Goal: Task Accomplishment & Management: Complete application form

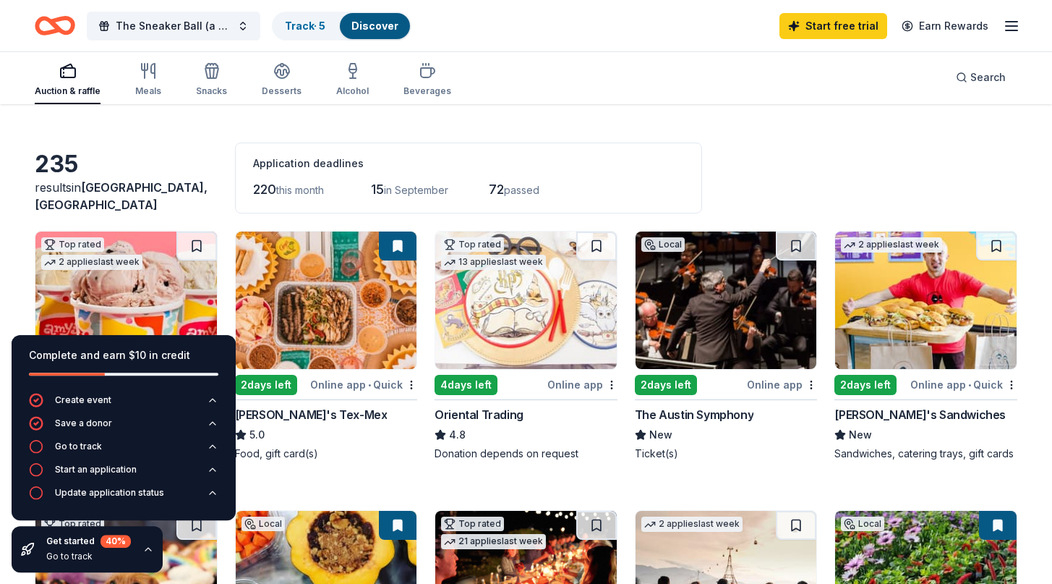
scroll to position [50, 0]
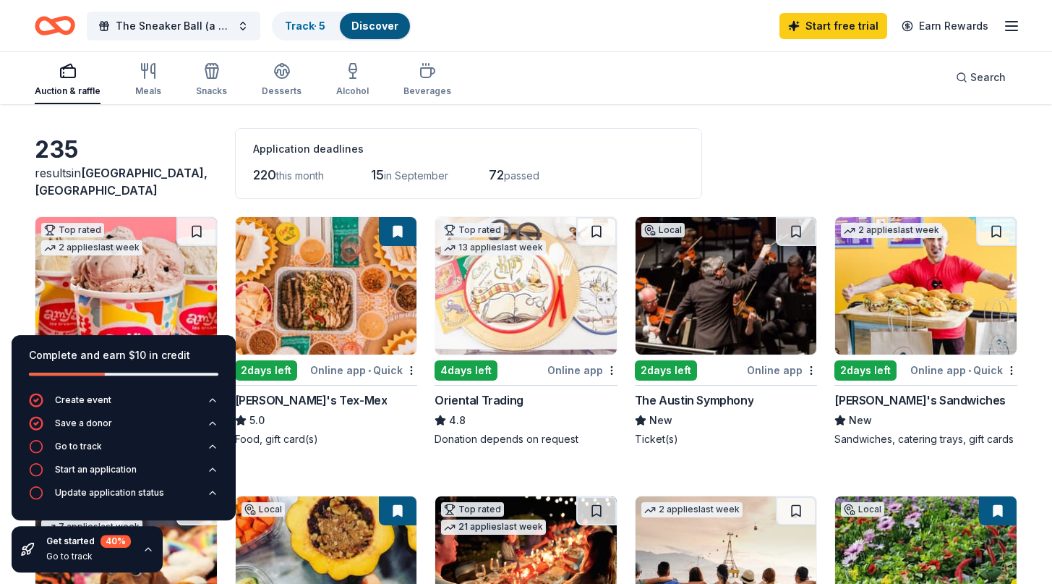
click at [884, 153] on div "235 results in Austin, TX Application deadlines 220 this month 15 in September …" at bounding box center [526, 163] width 983 height 71
click at [653, 163] on div "Application deadlines 220 this month 15 in September 72 passed" at bounding box center [468, 163] width 467 height 71
click at [319, 313] on img at bounding box center [327, 285] width 182 height 137
click at [738, 159] on div "235 results in Austin, TX Application deadlines 220 this month 15 in September …" at bounding box center [526, 163] width 983 height 71
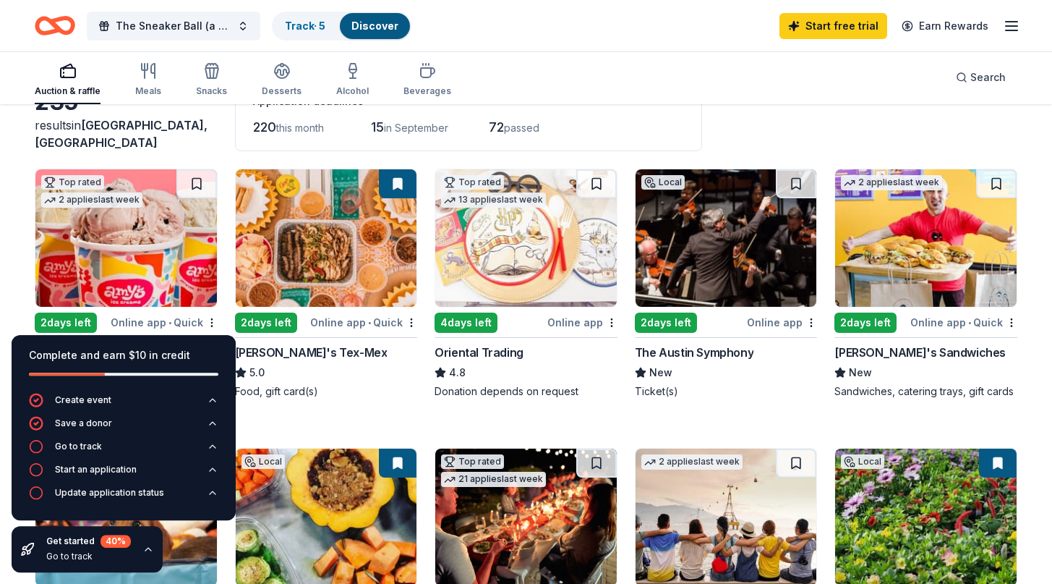
scroll to position [103, 0]
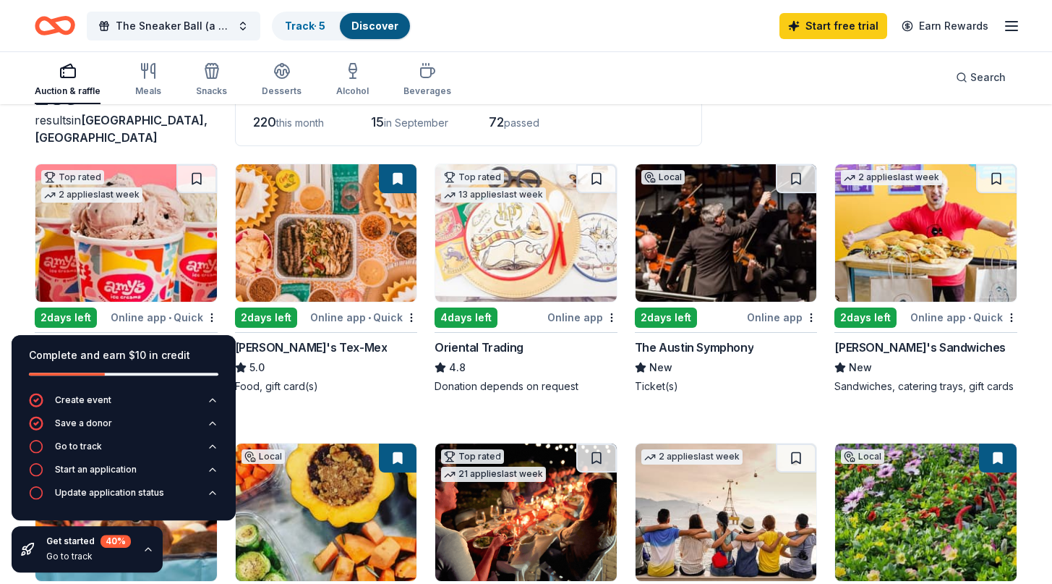
click at [670, 278] on img at bounding box center [727, 232] width 182 height 137
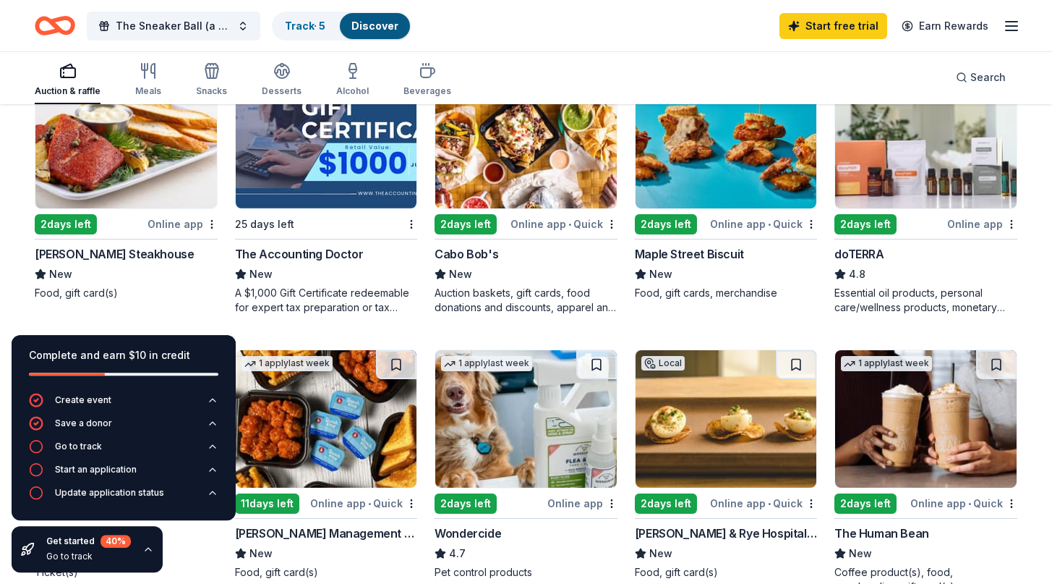
scroll to position [757, 0]
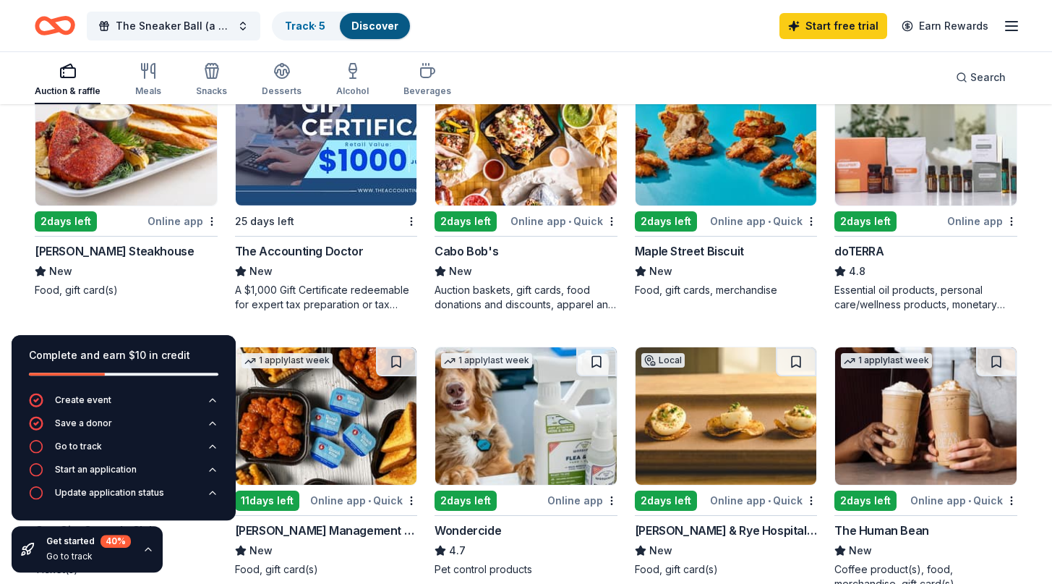
click at [528, 162] on img at bounding box center [526, 136] width 182 height 137
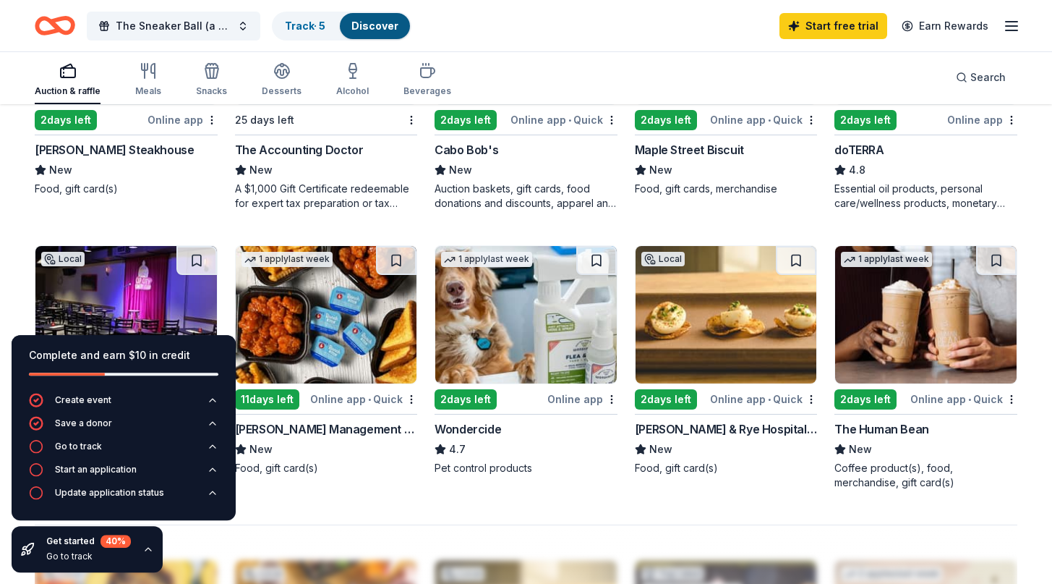
scroll to position [811, 0]
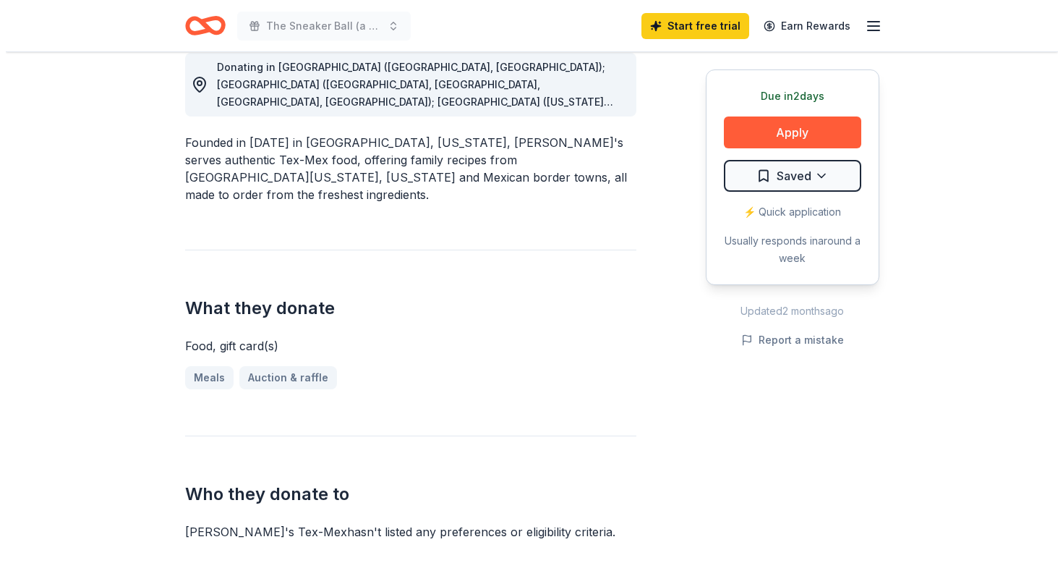
scroll to position [412, 0]
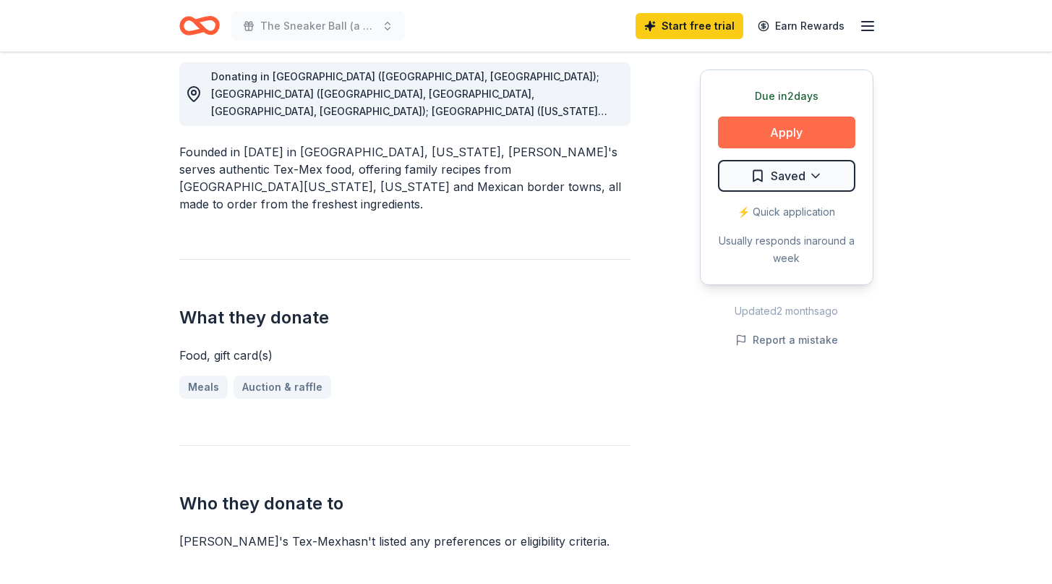
click at [783, 139] on button "Apply" at bounding box center [786, 132] width 137 height 32
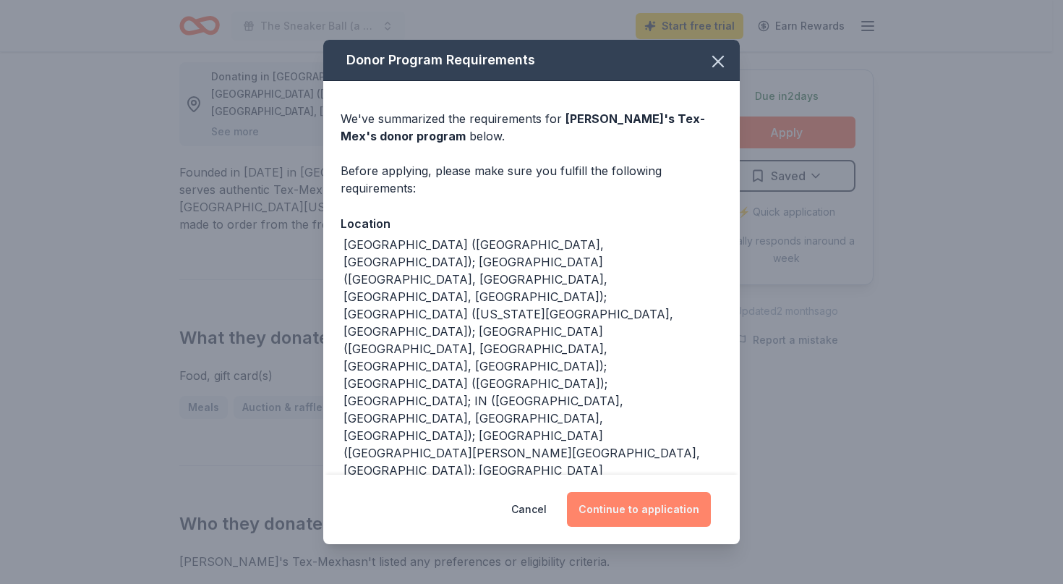
click at [646, 509] on button "Continue to application" at bounding box center [639, 509] width 144 height 35
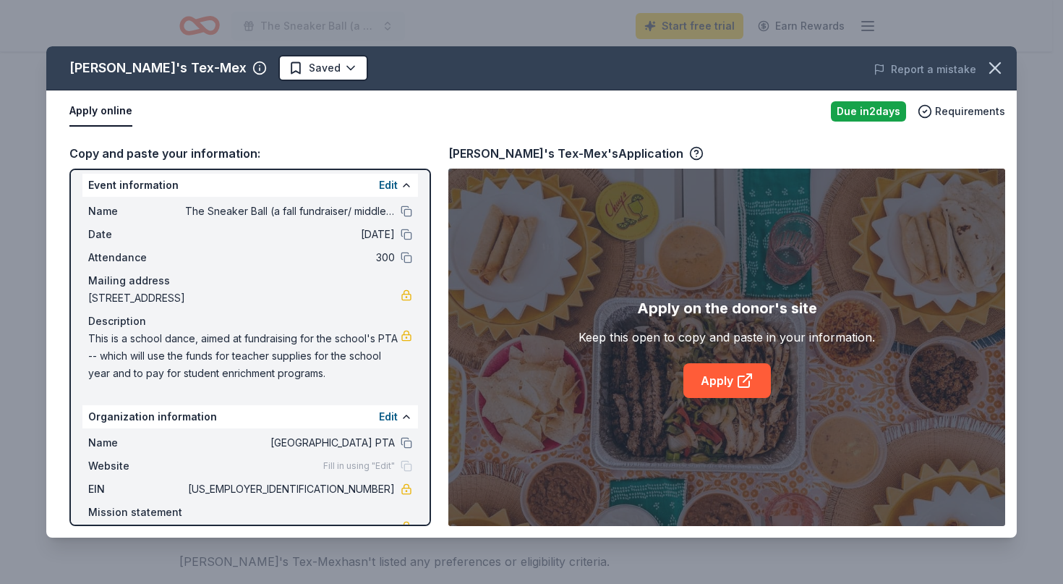
scroll to position [14, 0]
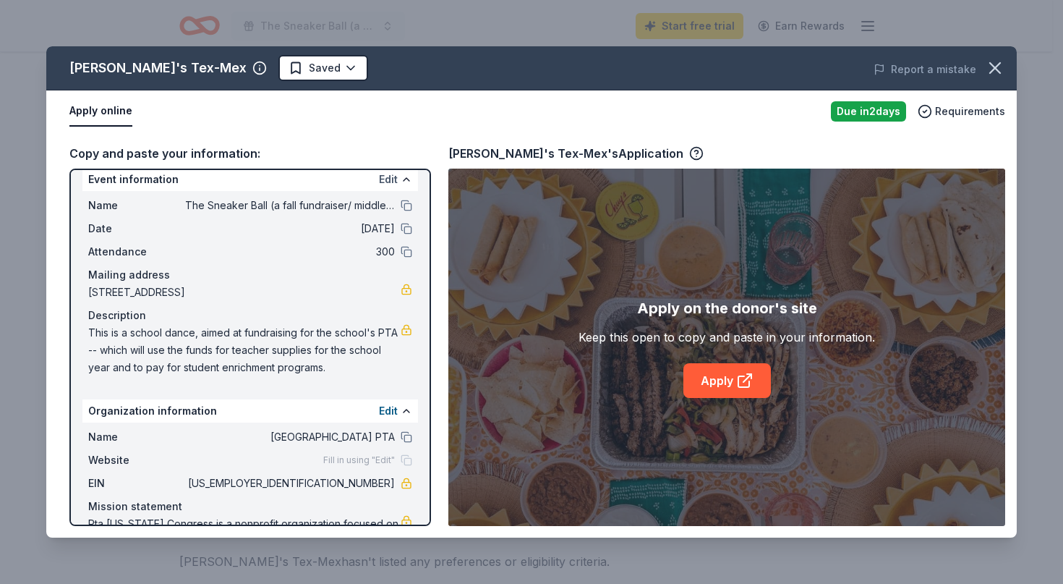
click at [382, 180] on button "Edit" at bounding box center [388, 179] width 19 height 17
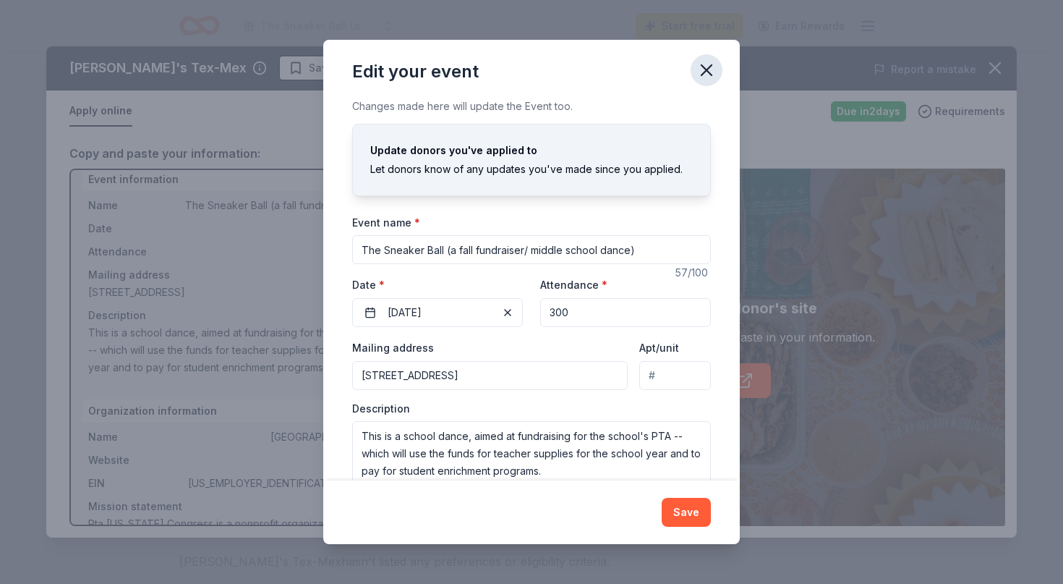
click at [709, 71] on icon "button" at bounding box center [706, 70] width 20 height 20
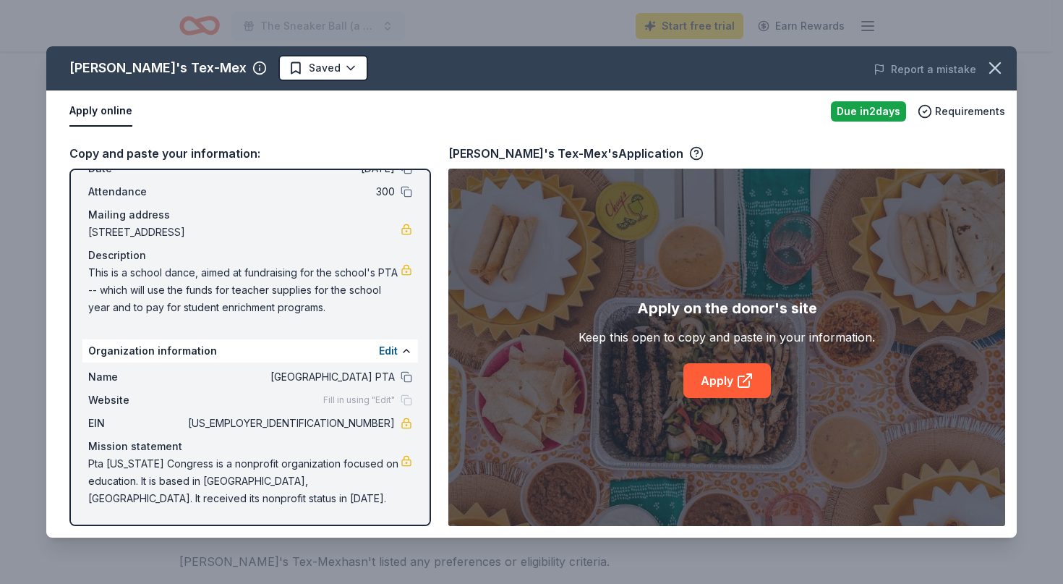
scroll to position [0, 0]
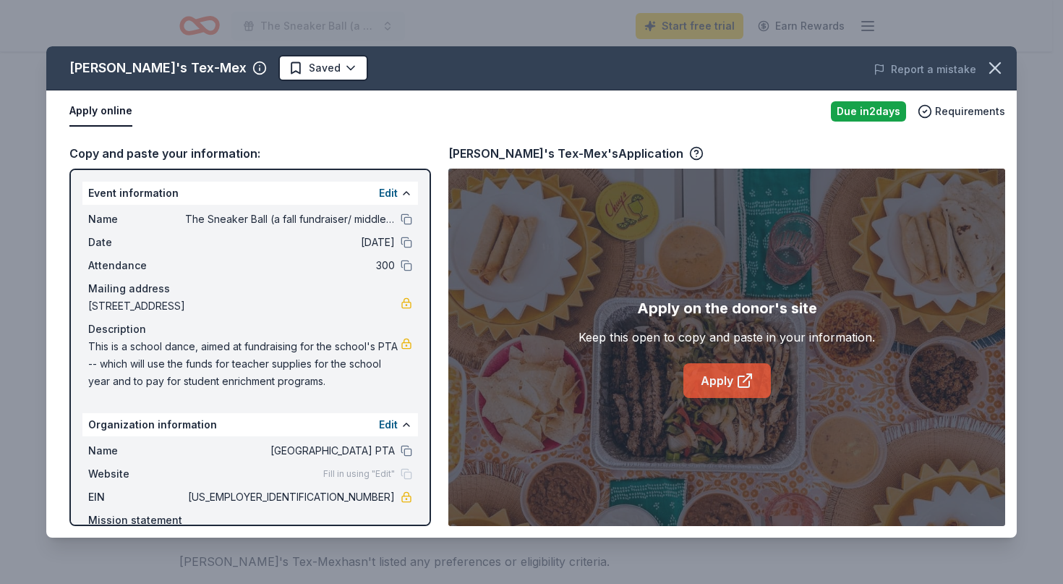
click at [723, 380] on link "Apply" at bounding box center [726, 380] width 87 height 35
click at [95, 117] on button "Apply online" at bounding box center [100, 111] width 63 height 30
click at [711, 383] on link "Apply" at bounding box center [726, 380] width 87 height 35
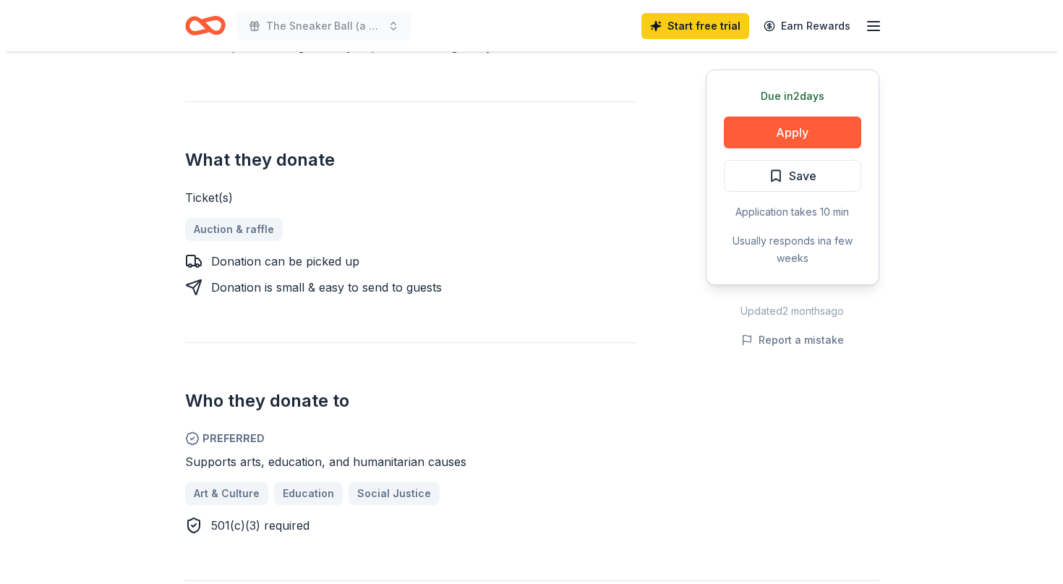
scroll to position [505, 0]
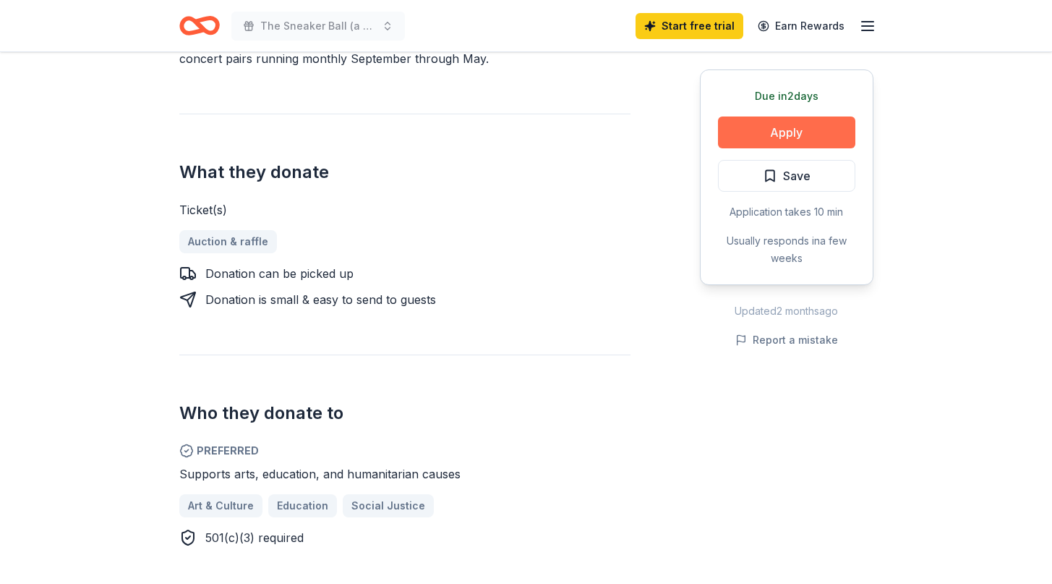
click at [821, 130] on button "Apply" at bounding box center [786, 132] width 137 height 32
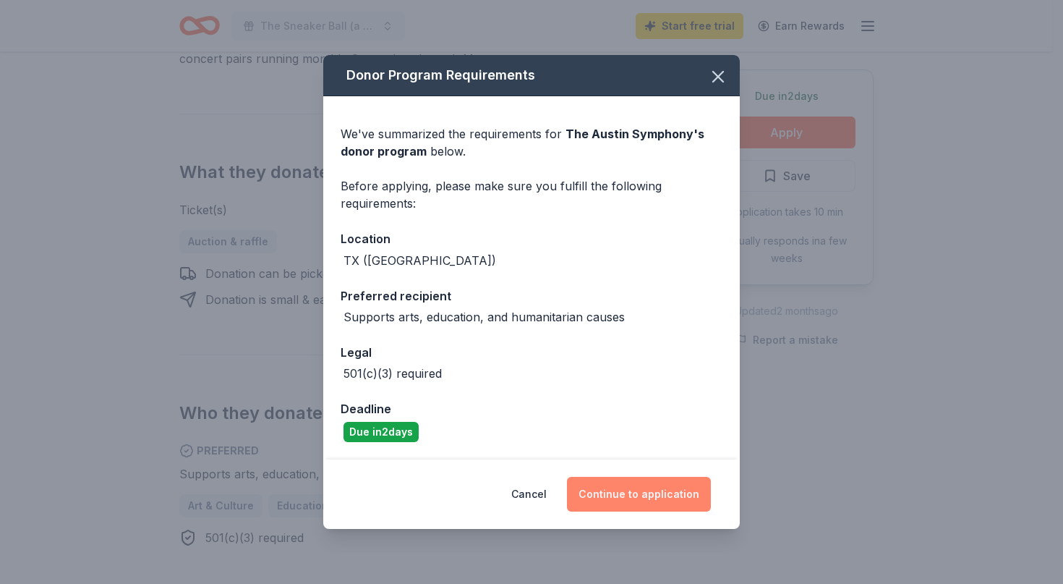
click at [626, 499] on button "Continue to application" at bounding box center [639, 494] width 144 height 35
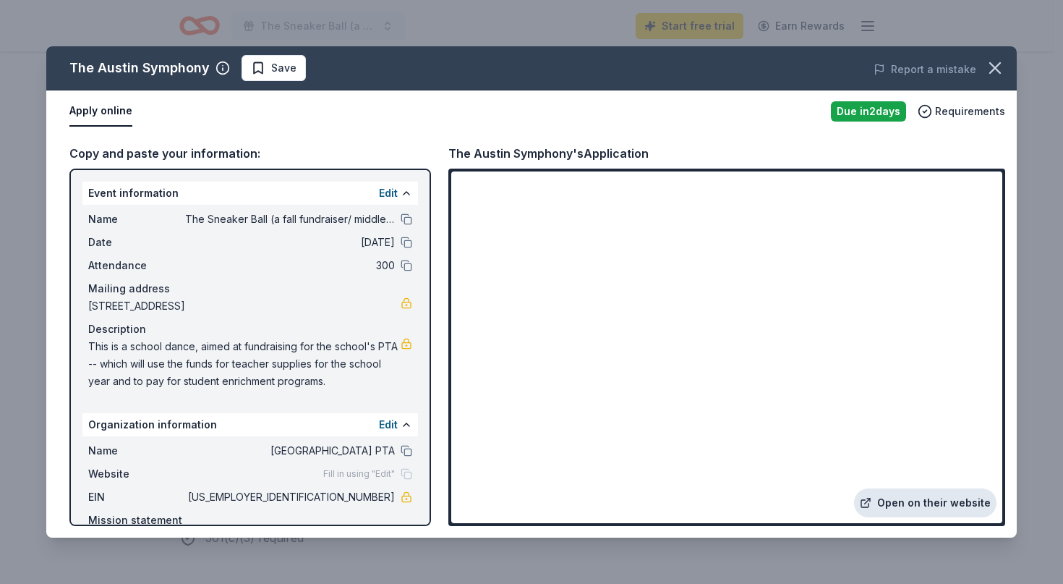
click at [928, 503] on link "Open on their website" at bounding box center [925, 502] width 142 height 29
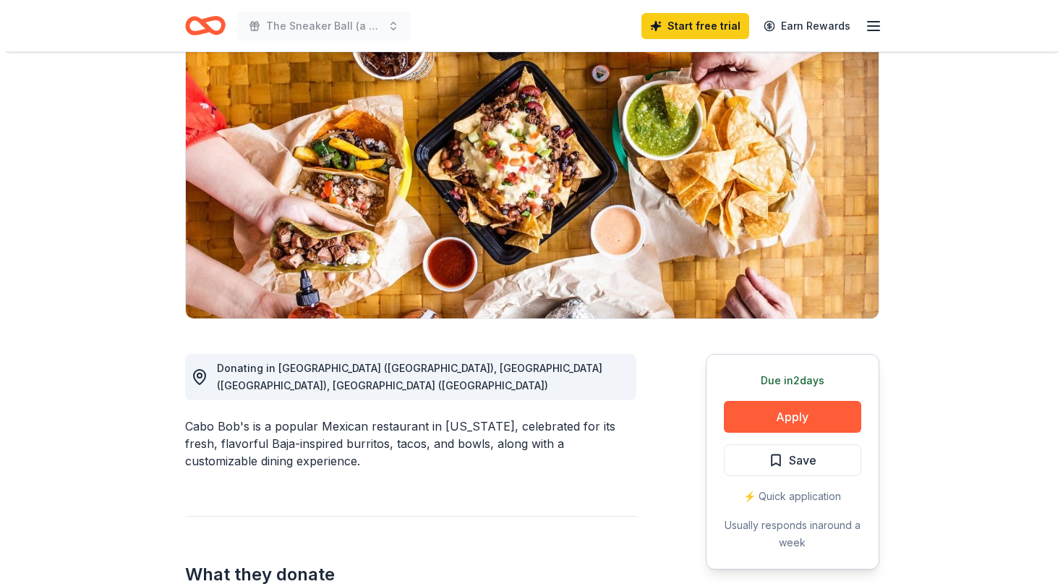
scroll to position [250, 0]
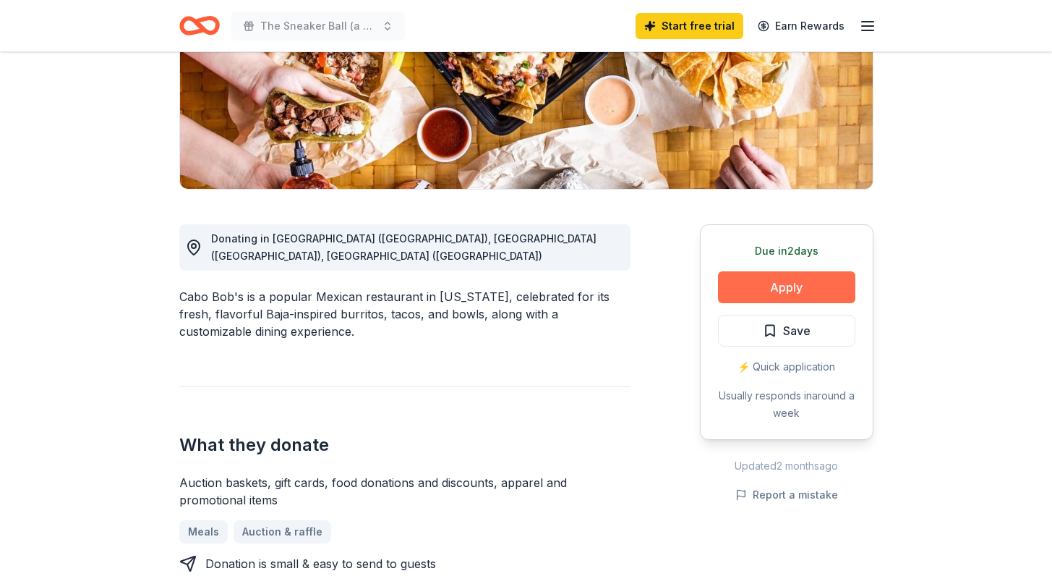
click at [745, 293] on button "Apply" at bounding box center [786, 287] width 137 height 32
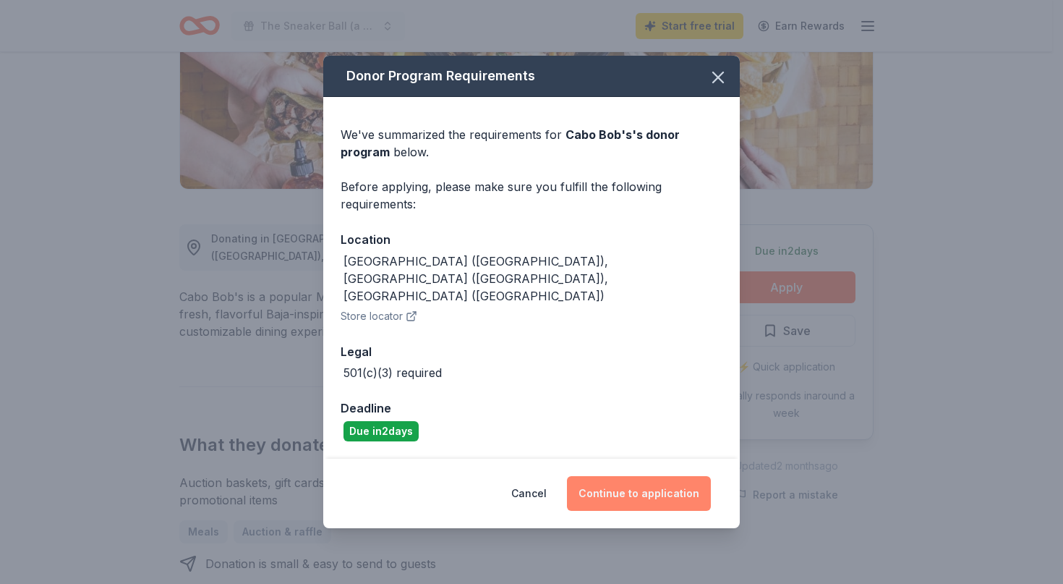
click at [641, 476] on button "Continue to application" at bounding box center [639, 493] width 144 height 35
